Goal: Complete application form: Complete application form

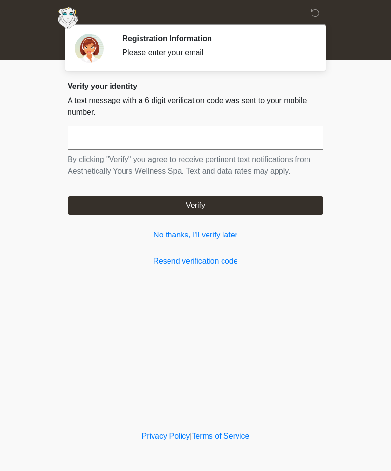
click at [234, 239] on link "No thanks, I'll verify later" at bounding box center [196, 235] width 256 height 12
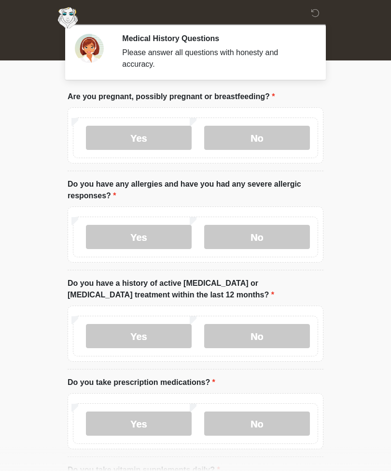
click at [268, 131] on label "No" at bounding box center [257, 138] width 106 height 24
click at [270, 238] on label "No" at bounding box center [257, 237] width 106 height 24
click at [265, 331] on label "No" at bounding box center [257, 336] width 106 height 24
click at [150, 426] on label "Yes" at bounding box center [139, 423] width 106 height 24
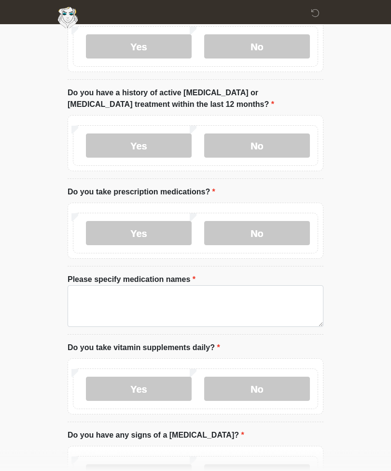
scroll to position [189, 0]
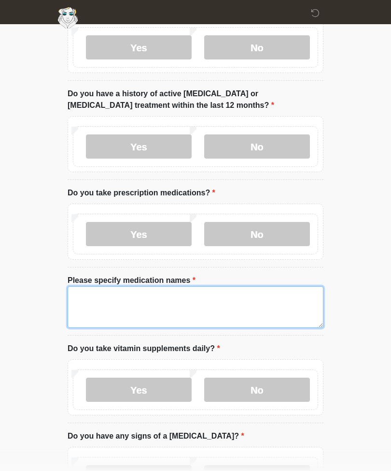
click at [88, 306] on textarea "Please specify medication names" at bounding box center [196, 307] width 256 height 42
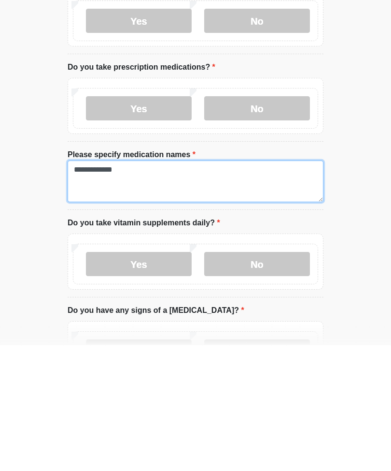
type textarea "**********"
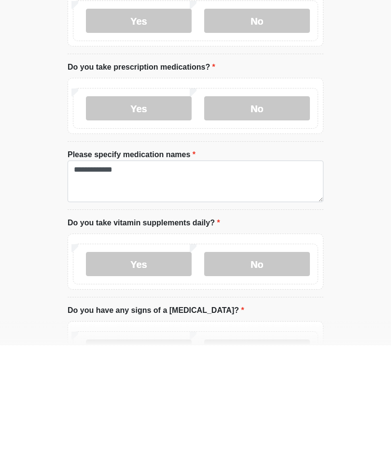
click at [251, 377] on label "No" at bounding box center [257, 389] width 106 height 24
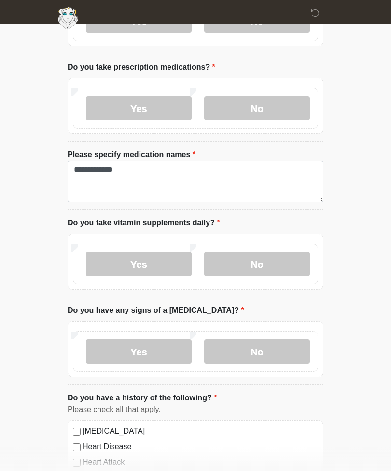
click at [269, 351] on label "No" at bounding box center [257, 351] width 106 height 24
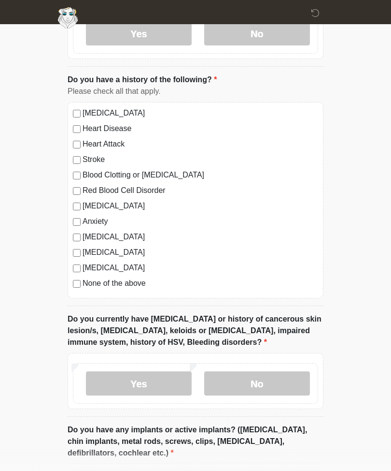
scroll to position [636, 0]
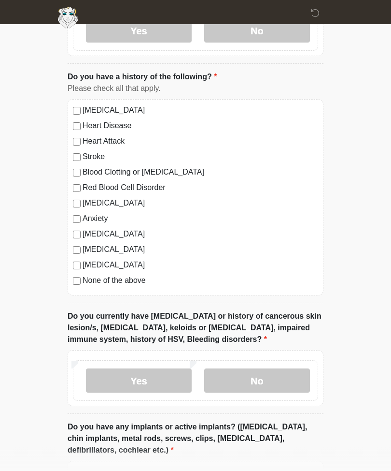
click at [264, 382] on label "No" at bounding box center [257, 381] width 106 height 24
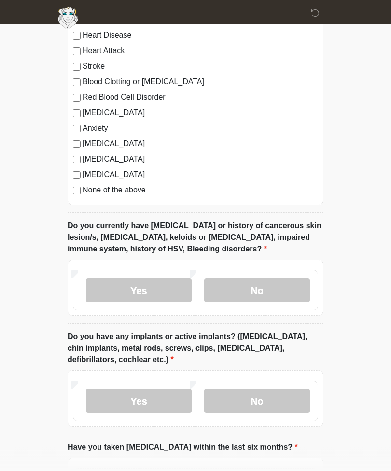
scroll to position [731, 0]
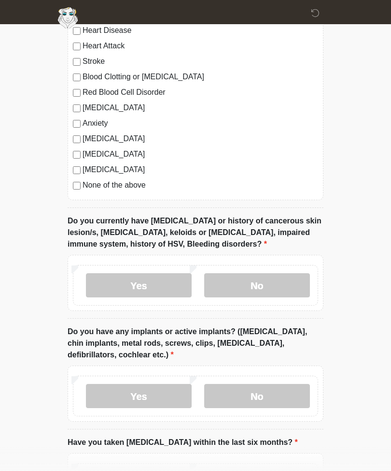
click at [258, 396] on label "No" at bounding box center [257, 396] width 106 height 24
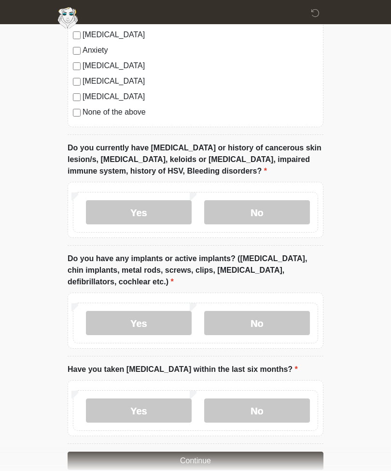
scroll to position [821, 0]
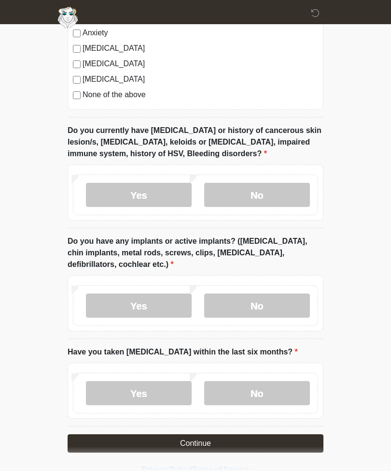
click at [261, 396] on label "No" at bounding box center [257, 393] width 106 height 24
click at [265, 439] on button "Continue" at bounding box center [196, 443] width 256 height 18
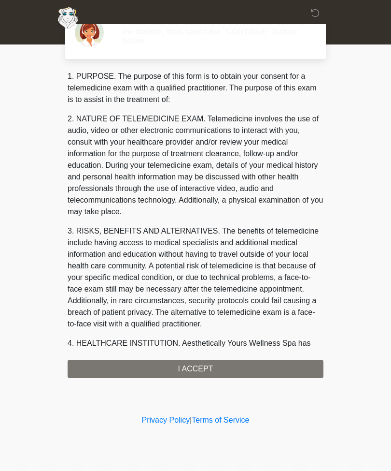
scroll to position [0, 0]
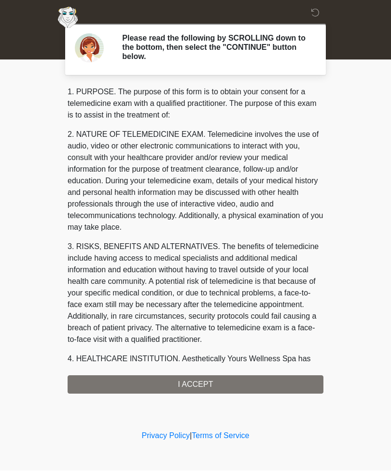
click at [261, 376] on div "1. PURPOSE. The purpose of this form is to obtain your consent for a telemedici…" at bounding box center [196, 240] width 256 height 307
click at [199, 388] on div "1. PURPOSE. The purpose of this form is to obtain your consent for a telemedici…" at bounding box center [196, 240] width 256 height 307
click at [199, 384] on div "1. PURPOSE. The purpose of this form is to obtain your consent for a telemedici…" at bounding box center [196, 240] width 256 height 307
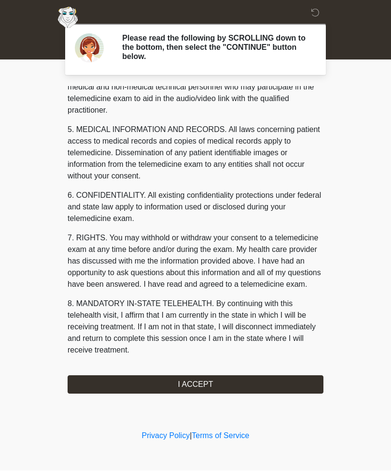
scroll to position [306, 0]
click at [188, 377] on button "I ACCEPT" at bounding box center [196, 385] width 256 height 18
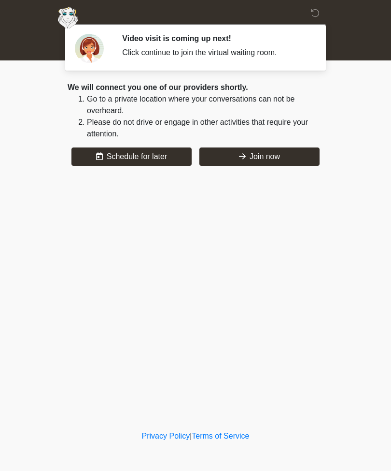
click at [263, 159] on button "Join now" at bounding box center [260, 156] width 120 height 18
